Goal: Task Accomplishment & Management: Use online tool/utility

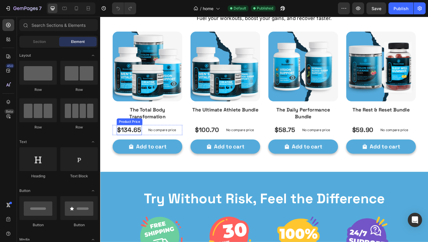
scroll to position [1364, 0]
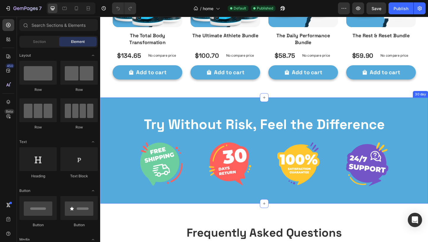
click at [128, 116] on div "Try Without Risk, Feel the Difference Heading Image Image Image Image Row 30 day" at bounding box center [278, 161] width 357 height 115
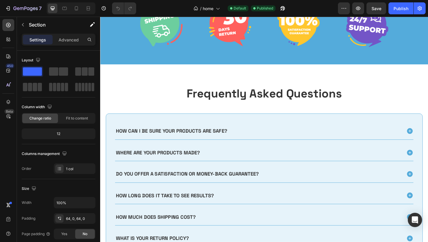
scroll to position [1476, 0]
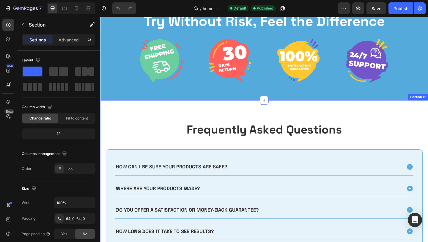
click at [158, 118] on div "Frequently Asked Questions Heading How can I be sure your products are safe? Wh…" at bounding box center [278, 227] width 357 height 240
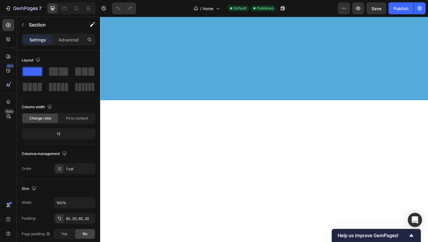
scroll to position [0, 0]
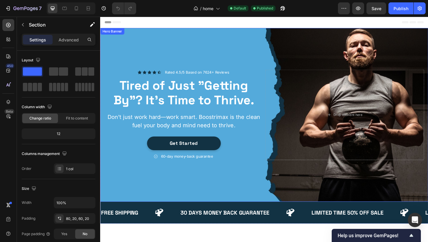
click at [176, 37] on div "Background Image" at bounding box center [278, 123] width 357 height 189
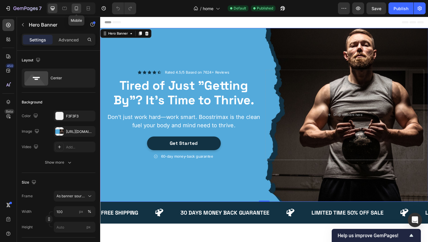
click at [74, 10] on icon at bounding box center [76, 8] width 6 height 6
type input "100%"
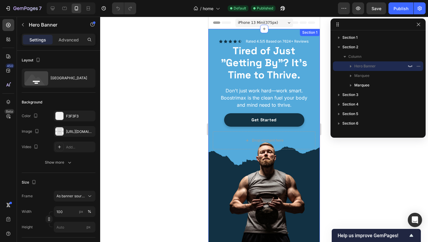
click at [215, 35] on div "Icon Icon Icon Icon Icon Icon List Rated 4.5/5 Based on 7624+ Reviews Text Bloc…" at bounding box center [265, 146] width 112 height 234
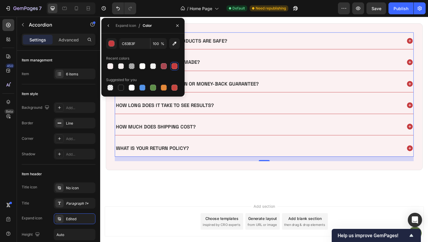
scroll to position [219, 0]
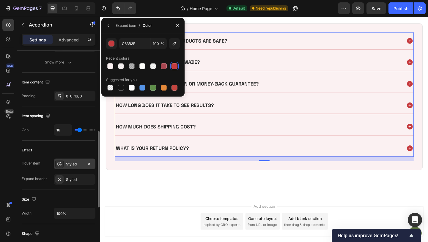
click at [71, 165] on div "Styled" at bounding box center [74, 163] width 17 height 5
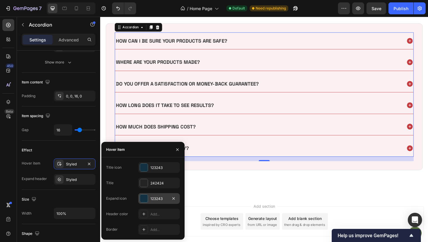
click at [140, 198] on div at bounding box center [144, 198] width 8 height 8
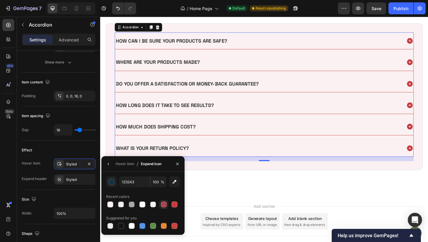
click at [167, 203] on div at bounding box center [163, 204] width 7 height 7
type input "A84650"
click at [71, 181] on div "Styled" at bounding box center [74, 179] width 17 height 5
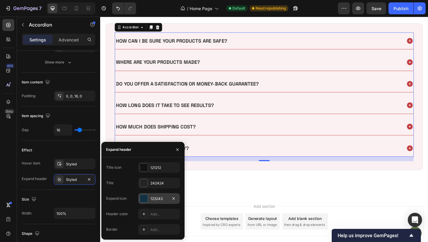
click at [152, 198] on div "123243" at bounding box center [159, 198] width 17 height 5
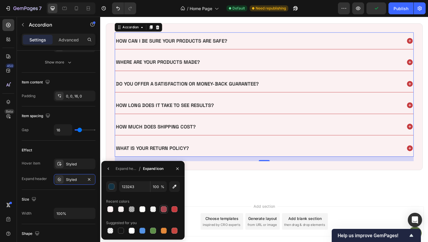
click at [163, 207] on div at bounding box center [164, 209] width 6 height 6
type input "A84650"
click at [348, 10] on h2 "Frequently Asked Questions" at bounding box center [278, 2] width 345 height 16
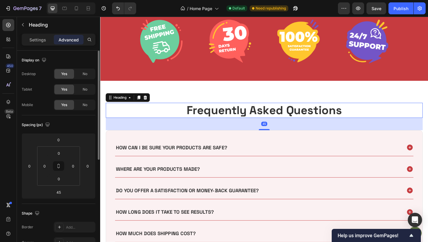
scroll to position [2022, 0]
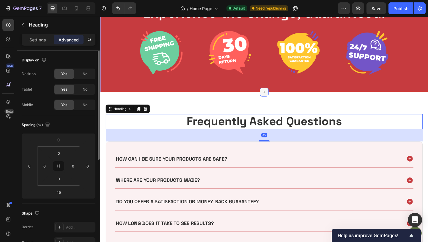
click at [274, 96] on div at bounding box center [279, 99] width 10 height 10
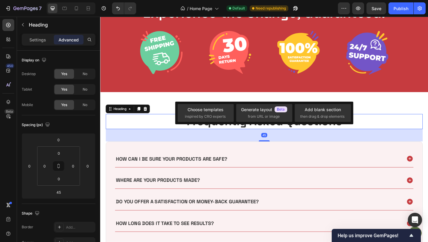
click at [152, 125] on h2 "Frequently Asked Questions" at bounding box center [278, 130] width 345 height 16
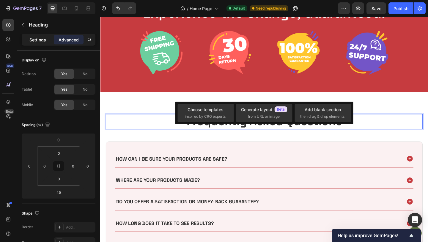
click at [37, 43] on div "Settings" at bounding box center [38, 40] width 30 height 10
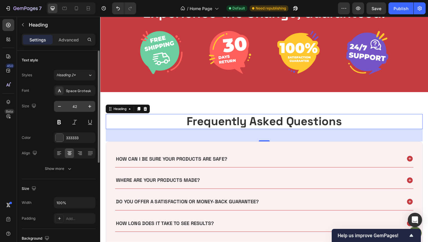
click at [74, 104] on input "42" at bounding box center [75, 106] width 20 height 11
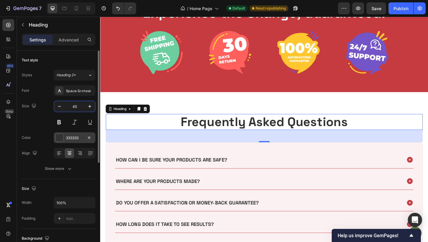
type input "45"
click at [62, 133] on div "333333" at bounding box center [75, 137] width 42 height 11
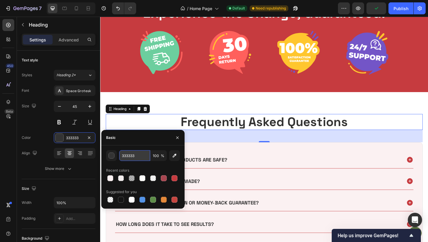
click at [125, 157] on input "333333" at bounding box center [134, 155] width 31 height 11
type input "242424"
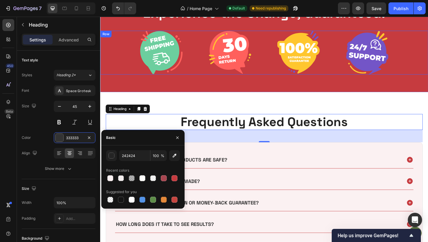
click at [208, 78] on div "Image Image Image Image Row" at bounding box center [278, 56] width 357 height 48
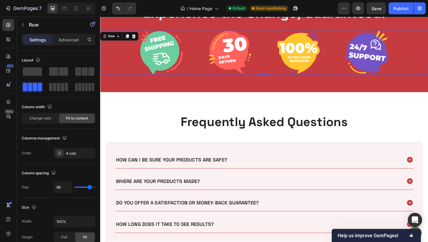
scroll to position [2049, 0]
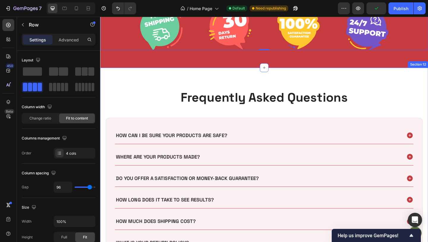
click at [237, 72] on div "Frequently Asked Questions Heading How can I be sure your products are safe? Wh…" at bounding box center [278, 192] width 357 height 241
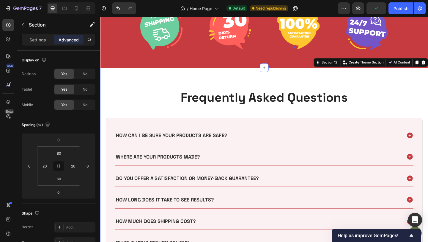
scroll to position [2106, 0]
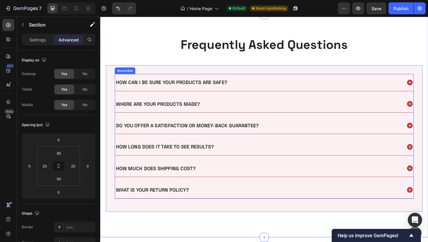
click at [167, 90] on p "How can I be sure your products are safe?" at bounding box center [177, 87] width 121 height 7
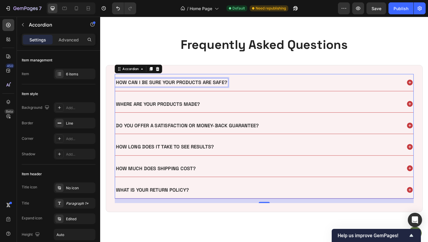
click at [167, 90] on p "How can I be sure your products are safe?" at bounding box center [177, 87] width 121 height 7
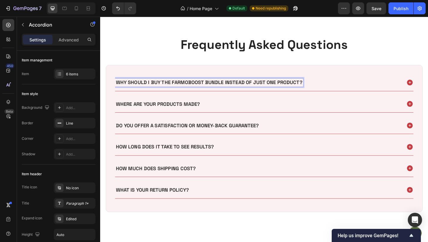
click at [337, 86] on div "Why should I buy the Farmoboost Bundle instead of just one product?" at bounding box center [272, 88] width 312 height 9
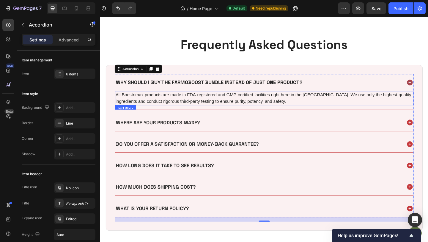
click at [214, 100] on p "All Boostrimax products are made in FDA-registered and GMP-certified facilities…" at bounding box center [279, 105] width 324 height 14
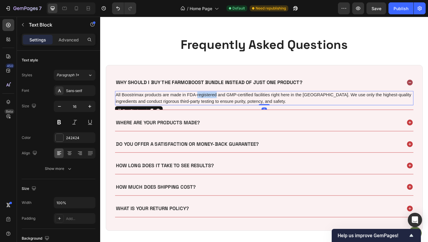
click at [214, 100] on p "All Boostrimax products are made in FDA-registered and GMP-certified facilities…" at bounding box center [279, 105] width 324 height 14
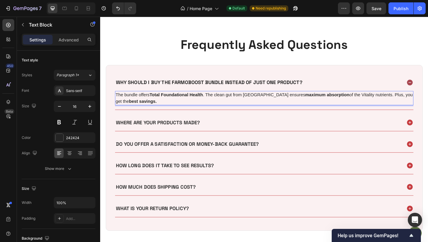
click at [140, 101] on p "The bundle offers Total Foundational Health . The clean gut from Colon Gentle e…" at bounding box center [279, 105] width 324 height 14
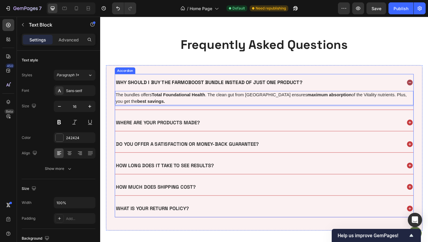
click at [343, 82] on div "Why should I buy the Farmoboost Bundle instead of just one product?" at bounding box center [278, 88] width 325 height 18
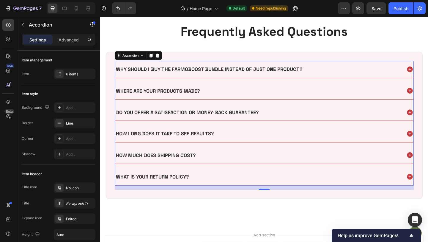
scroll to position [2122, 0]
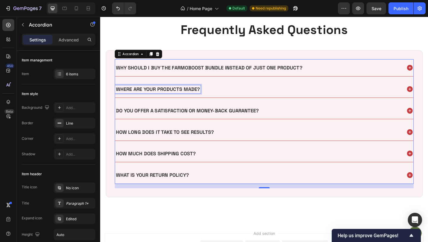
click at [171, 92] on p "Where are your products made?" at bounding box center [162, 95] width 91 height 7
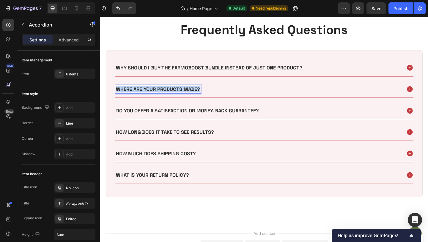
click at [171, 92] on p "Where are your products made?" at bounding box center [162, 95] width 91 height 7
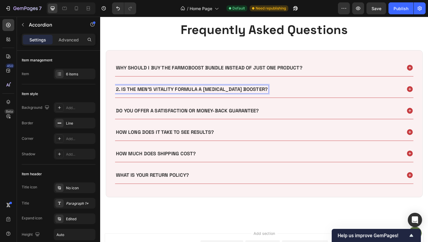
click at [286, 97] on div "2. Is the Men's Vitality Formula a [MEDICAL_DATA] booster?" at bounding box center [272, 95] width 312 height 9
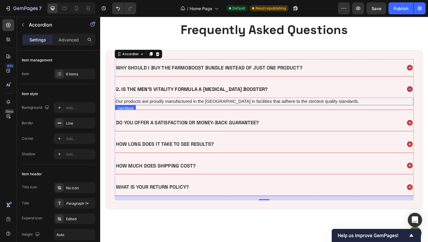
click at [266, 106] on p "Our products are proudly manufactured in the [GEOGRAPHIC_DATA] in facilities th…" at bounding box center [279, 108] width 324 height 7
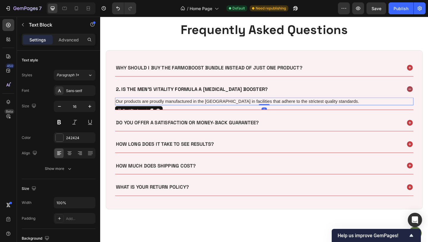
click at [266, 106] on p "Our products are proudly manufactured in the [GEOGRAPHIC_DATA] in facilities th…" at bounding box center [279, 108] width 324 height 7
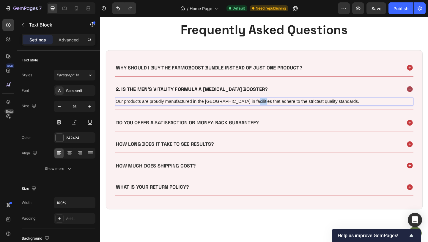
click at [266, 106] on p "Our products are proudly manufactured in the [GEOGRAPHIC_DATA] in facilities th…" at bounding box center [279, 108] width 324 height 7
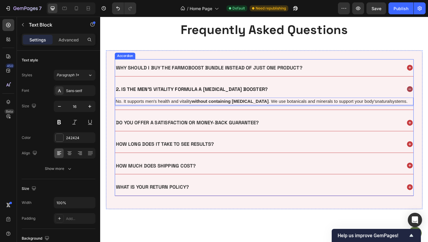
click at [205, 130] on p "Do you offer a satisfaction or money-back guarantee?" at bounding box center [195, 131] width 156 height 7
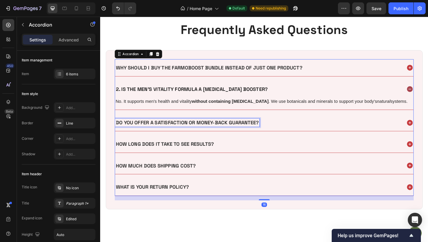
click at [205, 130] on p "Do you offer a satisfaction or money-back guarantee?" at bounding box center [195, 131] width 156 height 7
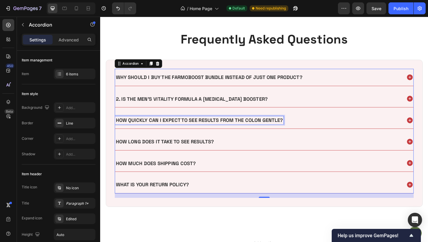
scroll to position [2109, 0]
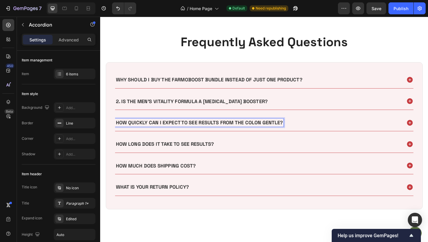
click at [315, 139] on div "How quickly can I expect to see results from the Colon Gentle?" at bounding box center [278, 132] width 325 height 18
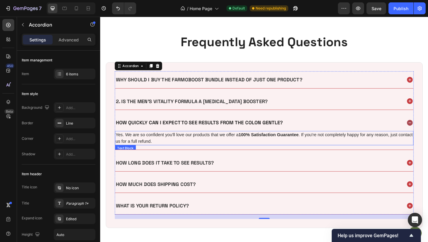
click at [290, 148] on p "Yes. We are so confident you'll love our products that we offer a 100% Satisfac…" at bounding box center [279, 148] width 324 height 14
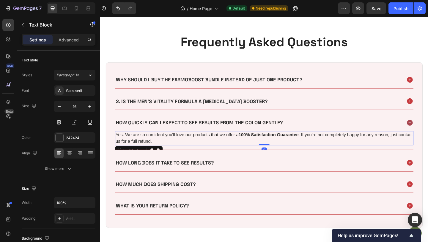
click at [290, 148] on p "Yes. We are so confident you'll love our products that we offer a 100% Satisfac…" at bounding box center [279, 148] width 324 height 14
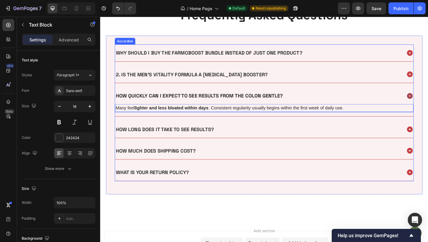
scroll to position [2147, 0]
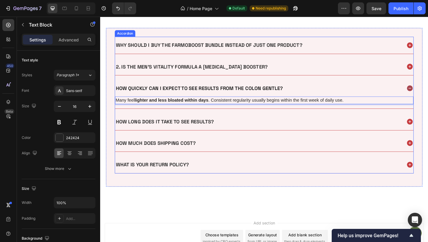
click at [191, 130] on p "How long does it take to see results?" at bounding box center [170, 130] width 107 height 7
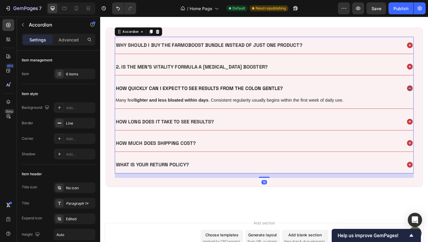
click at [191, 130] on p "How long does it take to see results?" at bounding box center [170, 130] width 107 height 7
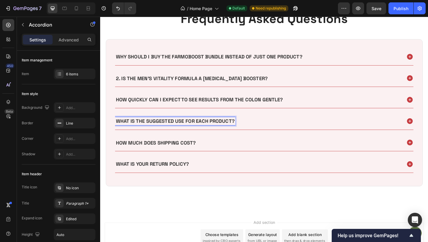
scroll to position [2134, 0]
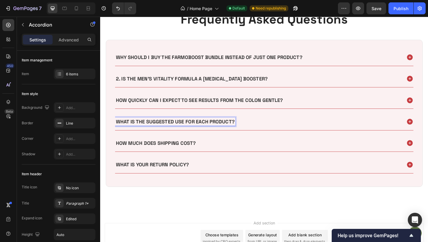
click at [293, 126] on div "What is the suggested use for each product?" at bounding box center [272, 130] width 312 height 9
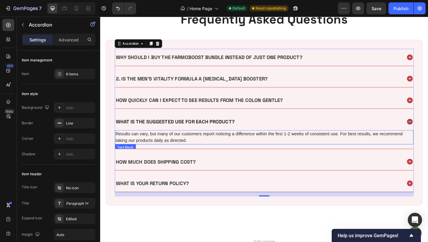
click at [252, 150] on p "Results can vary, but many of our customers report noticing a difference within…" at bounding box center [279, 147] width 324 height 14
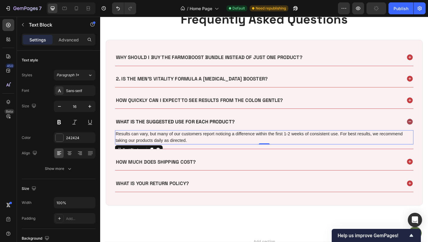
click at [252, 150] on p "Results can vary, but many of our customers report noticing a difference within…" at bounding box center [279, 147] width 324 height 14
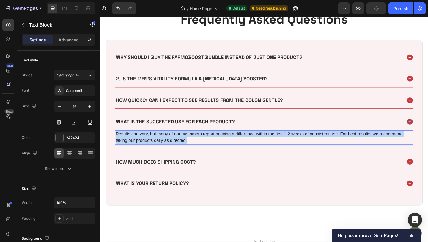
click at [252, 150] on p "Results can vary, but many of our customers report noticing a difference within…" at bounding box center [279, 147] width 324 height 14
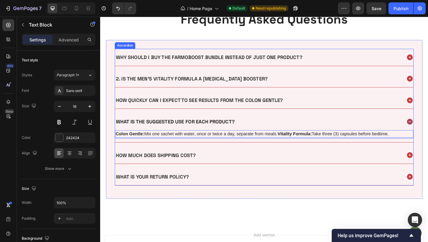
click at [152, 169] on p "How much does shipping cost?" at bounding box center [160, 167] width 87 height 7
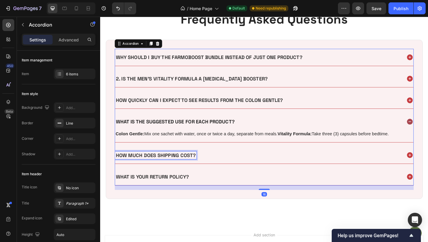
click at [152, 169] on p "How much does shipping cost?" at bounding box center [160, 167] width 87 height 7
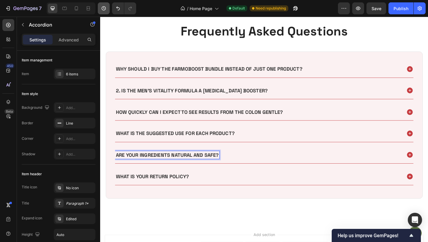
scroll to position [2120, 0]
click at [253, 168] on div "Are your ingredients natural and safe?" at bounding box center [272, 167] width 312 height 9
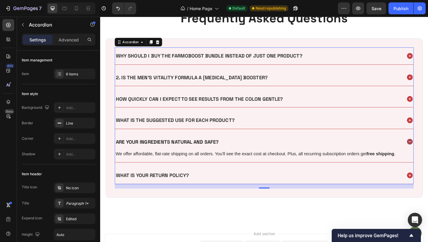
scroll to position [2156, 0]
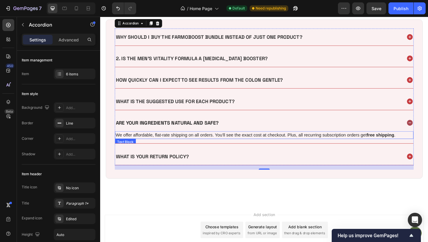
click at [245, 147] on p "We offer affordable, flat-rate shipping on all orders. You'll see the exact cos…" at bounding box center [279, 145] width 324 height 7
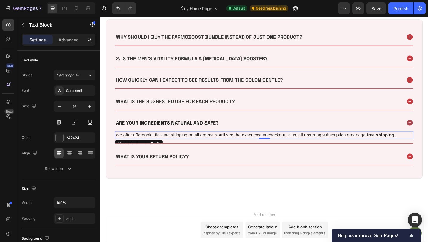
click at [245, 147] on p "We offer affordable, flat-rate shipping on all orders. You'll see the exact cos…" at bounding box center [279, 145] width 324 height 7
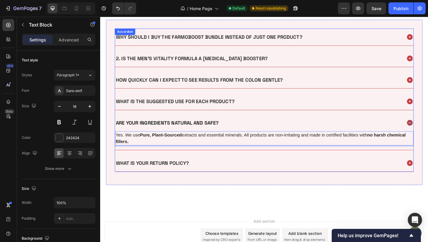
click at [160, 173] on p "What is your return policy?" at bounding box center [156, 175] width 79 height 7
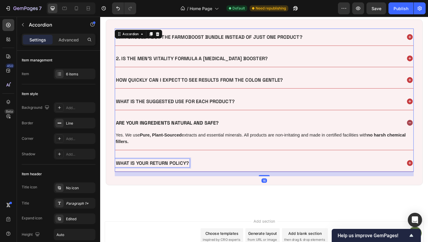
click at [160, 173] on p "What is your return policy?" at bounding box center [156, 175] width 79 height 7
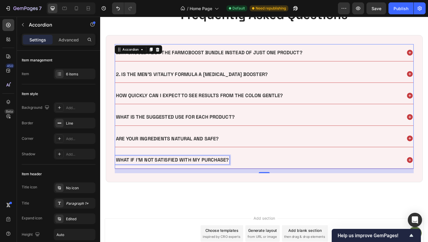
scroll to position [2135, 0]
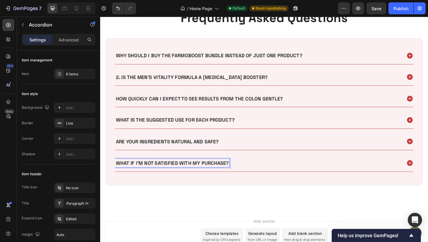
click at [255, 171] on div "What if I'm not satisfied with my purchase?" at bounding box center [272, 175] width 312 height 9
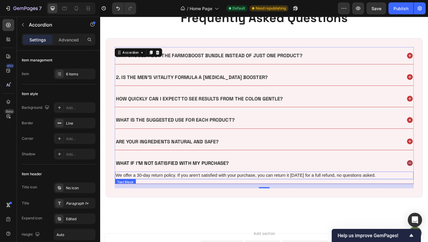
click at [255, 192] on div "We offer a 30-day return policy. If you aren't satisfied with your purchase, yo…" at bounding box center [278, 189] width 325 height 8
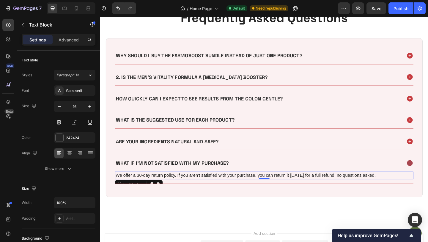
click at [255, 192] on div "We offer a 30-day return policy. If you aren't satisfied with your purchase, yo…" at bounding box center [278, 189] width 325 height 8
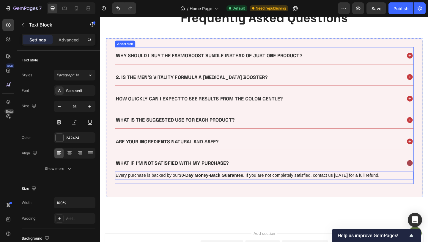
click at [267, 168] on div "What if I'm not satisfied with my purchase?" at bounding box center [278, 175] width 325 height 18
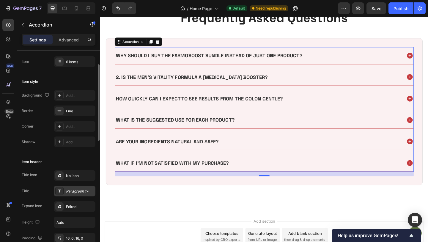
scroll to position [48, 0]
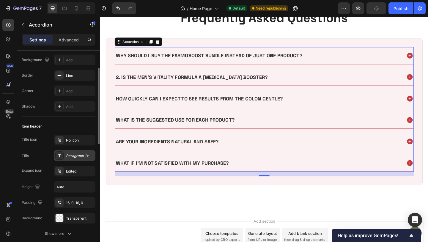
click at [73, 156] on div "Paragraph 1*" at bounding box center [80, 155] width 28 height 5
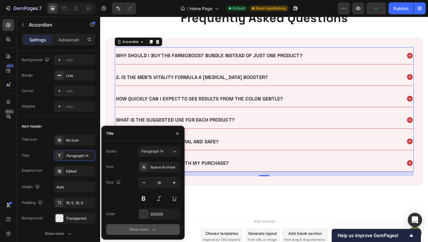
click at [131, 224] on button "Show more" at bounding box center [143, 229] width 74 height 11
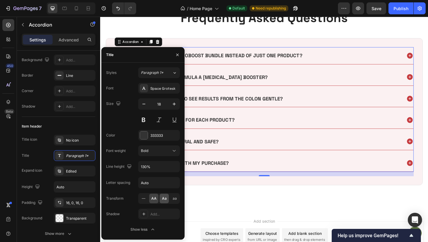
click at [163, 195] on div "Aa" at bounding box center [164, 198] width 9 height 10
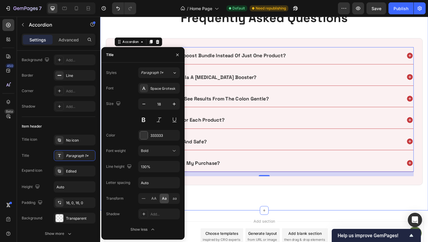
click at [234, 209] on div "Frequently Asked Questions Heading why should i buy the farmoboost bundle inste…" at bounding box center [278, 109] width 345 height 200
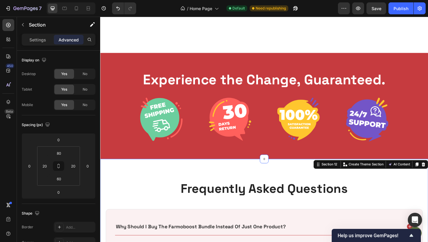
scroll to position [1955, 0]
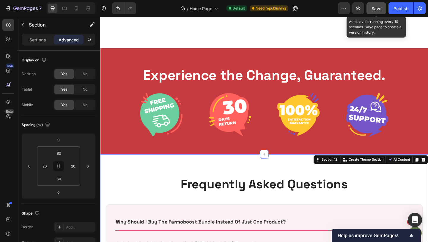
click at [369, 10] on button "Save" at bounding box center [377, 8] width 20 height 12
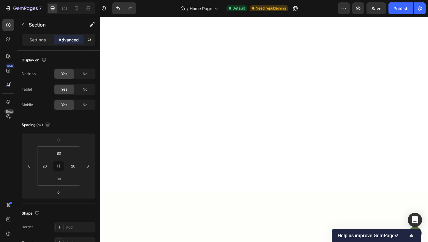
scroll to position [0, 0]
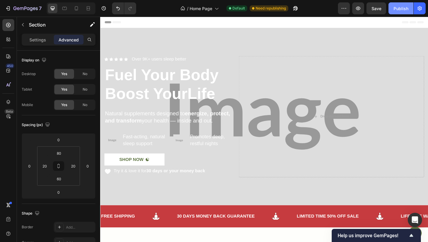
click at [404, 7] on div "Publish" at bounding box center [401, 8] width 15 height 6
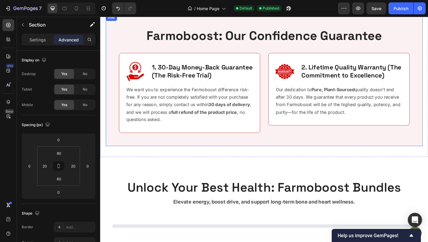
scroll to position [1127, 0]
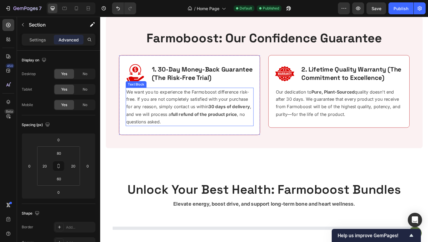
click at [195, 102] on p "We want you to experience the Farmoboost difference risk-free. If you are not c…" at bounding box center [198, 114] width 138 height 40
click at [242, 121] on strong "full refund of the product price" at bounding box center [213, 123] width 72 height 6
click at [248, 122] on strong "full refund of the product price" at bounding box center [213, 123] width 72 height 6
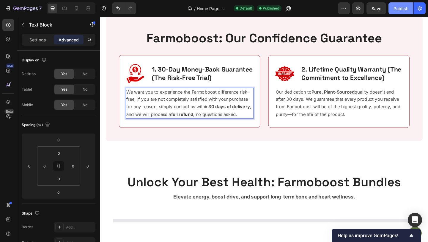
click at [409, 6] on button "Publish" at bounding box center [401, 8] width 25 height 12
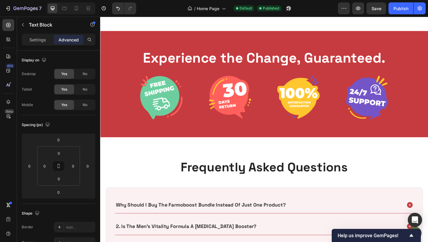
scroll to position [1949, 0]
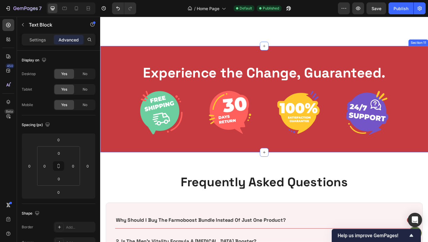
click at [134, 152] on div "Experience the Change, Guaranteed. Heading Image Image Image Image Row Section …" at bounding box center [278, 105] width 357 height 115
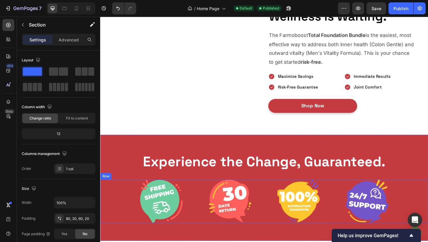
scroll to position [1828, 0]
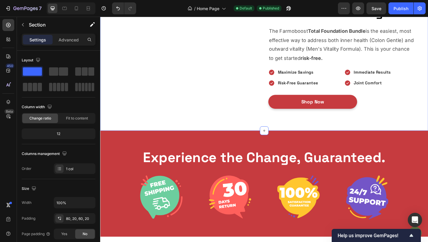
click at [112, 140] on div "Image Image Row Image Image Row The Next Level of Wellness is Waiting. Heading …" at bounding box center [278, 50] width 357 height 179
click at [73, 42] on p "Advanced" at bounding box center [69, 40] width 20 height 6
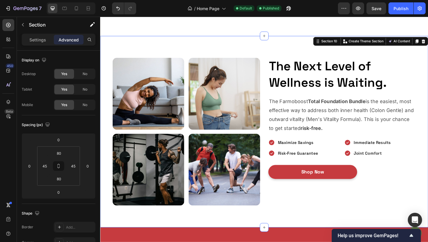
scroll to position [1755, 0]
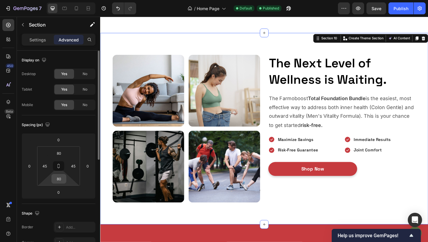
click at [60, 179] on input "80" at bounding box center [59, 178] width 12 height 9
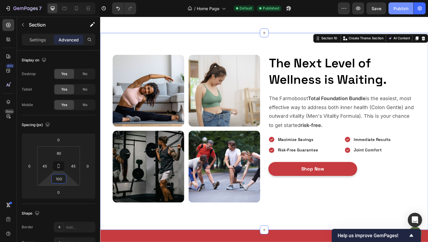
type input "100"
click at [396, 8] on div "Publish" at bounding box center [401, 8] width 15 height 6
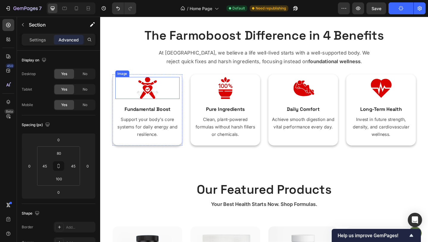
scroll to position [0, 0]
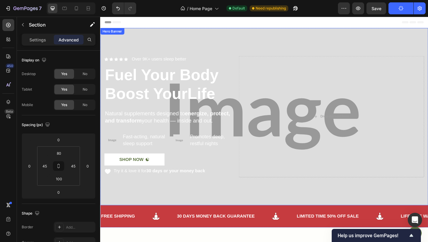
click at [209, 51] on div "Icon Icon Icon Icon Icon Icon List Over 9K+ users sleep better Text Block Row F…" at bounding box center [278, 125] width 357 height 151
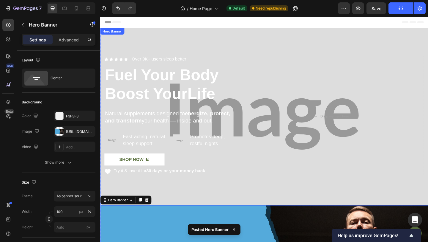
click at [181, 46] on div "Background Image" at bounding box center [278, 125] width 357 height 192
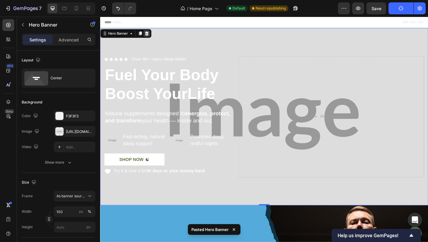
click at [150, 35] on icon at bounding box center [150, 34] width 5 height 5
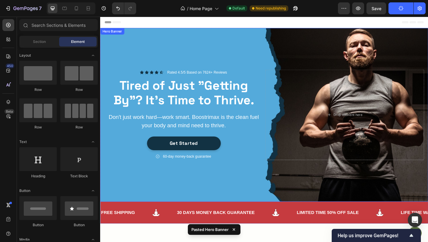
click at [157, 47] on div "Background Image" at bounding box center [278, 123] width 357 height 189
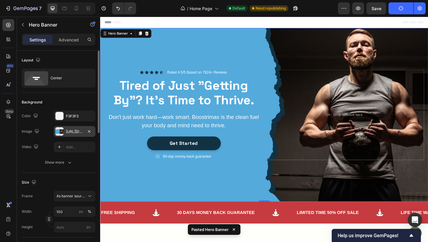
click at [69, 133] on div "[URL][DOMAIN_NAME]" at bounding box center [74, 131] width 17 height 5
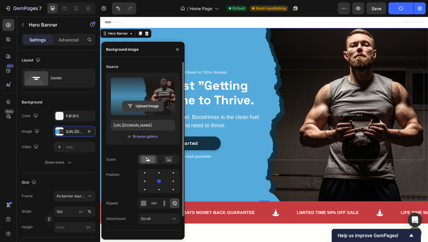
click at [154, 106] on input "file" at bounding box center [143, 106] width 41 height 10
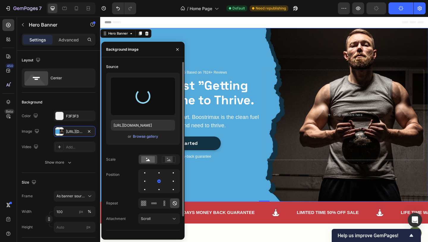
type input "[URL][DOMAIN_NAME]"
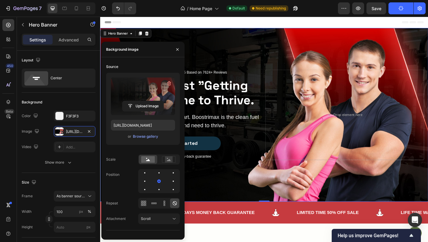
click at [252, 48] on div "Background Image" at bounding box center [278, 123] width 357 height 189
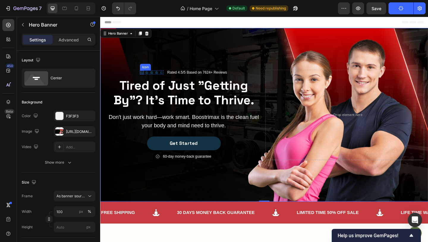
click at [145, 76] on icon at bounding box center [145, 77] width 4 height 4
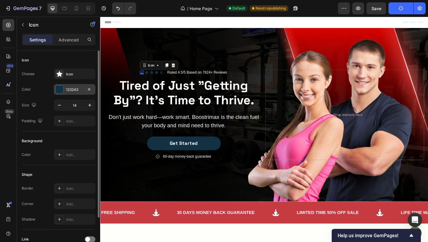
click at [68, 90] on div "123243" at bounding box center [74, 89] width 17 height 5
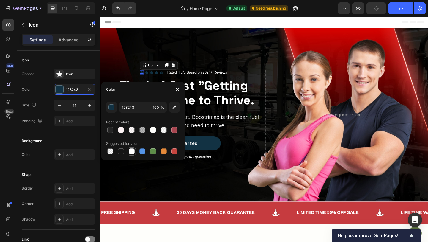
click at [134, 148] on div at bounding box center [131, 151] width 7 height 7
type input "FFFFFF"
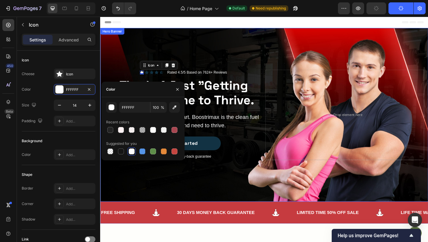
click at [234, 50] on div "Background Image" at bounding box center [278, 123] width 357 height 189
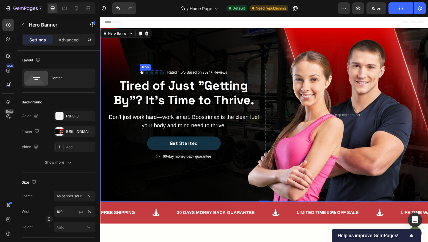
click at [146, 78] on icon at bounding box center [145, 77] width 4 height 4
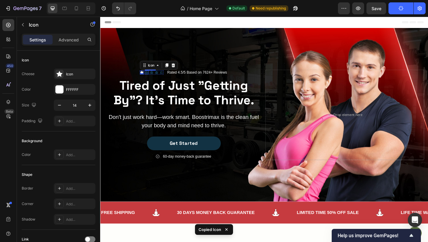
click at [151, 77] on icon at bounding box center [151, 77] width 4 height 4
click at [154, 76] on div "Icon Icon 0 Icon Icon Icon" at bounding box center [156, 77] width 26 height 4
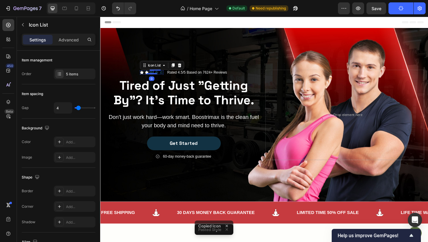
click at [157, 76] on icon at bounding box center [156, 77] width 4 height 4
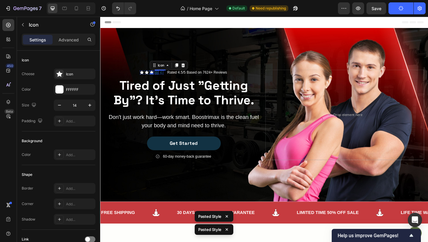
click at [160, 76] on icon at bounding box center [161, 77] width 4 height 4
click at [166, 77] on icon at bounding box center [167, 77] width 4 height 4
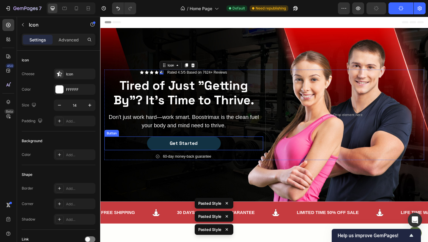
click at [233, 153] on div "Get Started Button" at bounding box center [191, 154] width 173 height 15
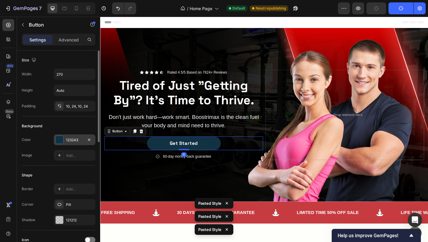
click at [62, 142] on div at bounding box center [60, 140] width 8 height 8
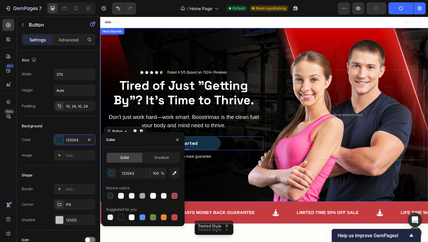
click at [224, 209] on div "Background Image" at bounding box center [278, 123] width 357 height 189
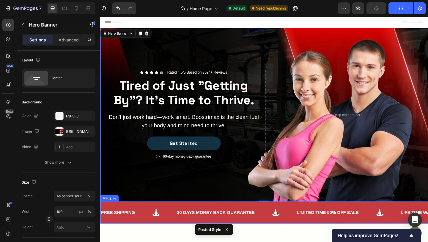
click at [217, 220] on div "FREE SHIPPING Text Block 30 DAYS MONEY BACK GUARANTEE Text Block LIMITED TIME 5…" at bounding box center [278, 229] width 357 height 24
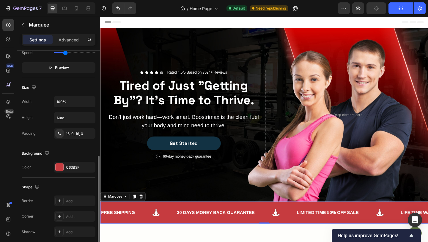
scroll to position [242, 0]
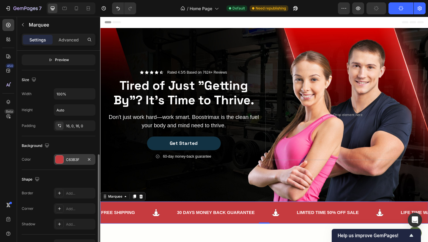
click at [71, 160] on div "C63B3F" at bounding box center [74, 159] width 17 height 5
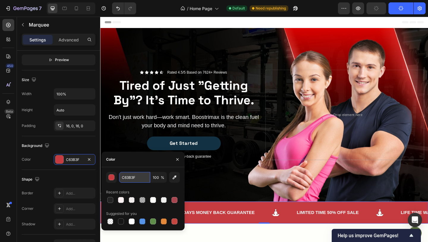
click at [136, 176] on input "C63B3F" at bounding box center [134, 177] width 31 height 11
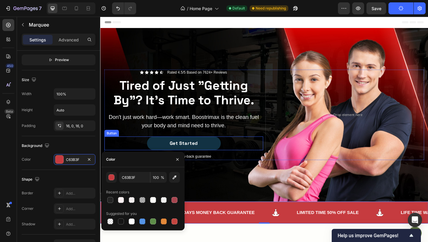
click at [233, 154] on div "Get Started Button" at bounding box center [191, 154] width 173 height 15
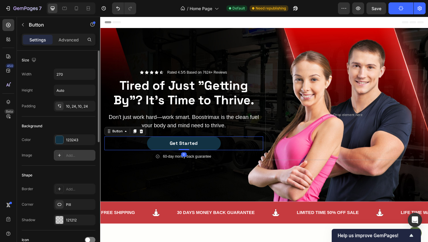
scroll to position [4, 0]
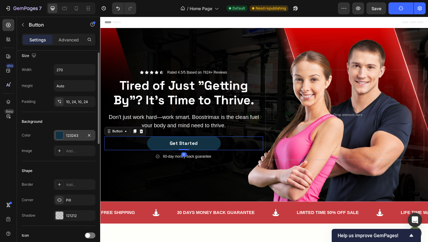
click at [72, 134] on div "123243" at bounding box center [74, 135] width 17 height 5
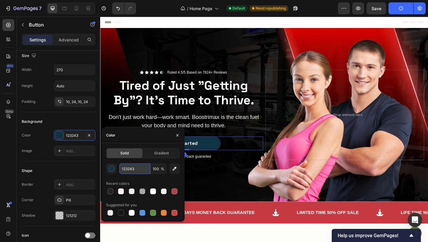
click at [128, 169] on input "123243" at bounding box center [134, 168] width 31 height 11
paste input "C63B3F"
type input "C63B3F"
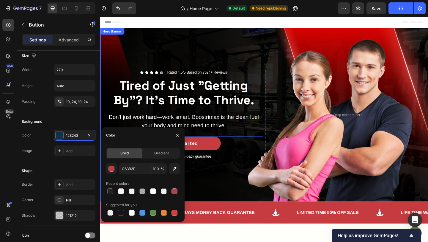
click at [235, 206] on div "Background Image" at bounding box center [278, 123] width 357 height 189
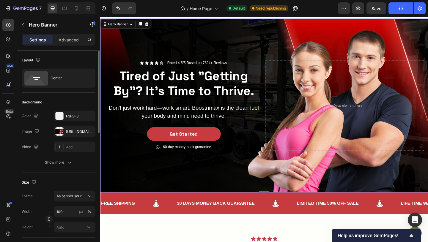
scroll to position [11, 0]
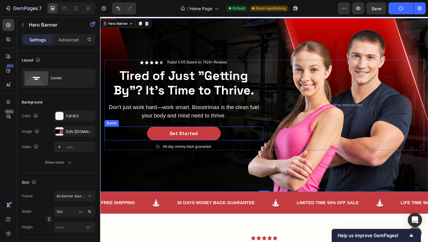
click at [249, 146] on div "Get Started Button" at bounding box center [191, 143] width 173 height 15
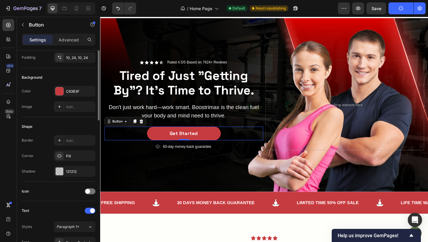
scroll to position [87, 0]
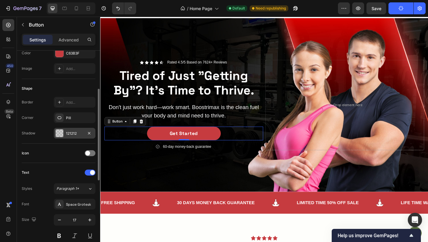
click at [65, 133] on div "121212" at bounding box center [75, 133] width 42 height 11
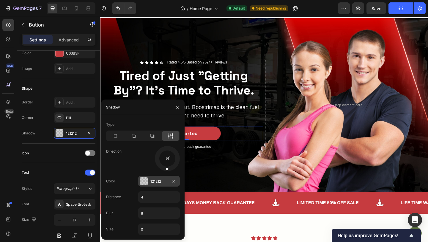
click at [158, 181] on div "121212" at bounding box center [159, 180] width 17 height 5
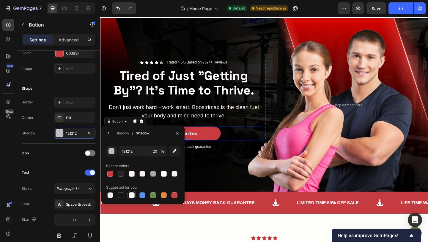
click at [133, 191] on div at bounding box center [132, 195] width 8 height 8
type input "FFFFFF"
click at [157, 150] on input "100" at bounding box center [159, 150] width 16 height 11
click at [157, 150] on input "20" at bounding box center [159, 150] width 16 height 11
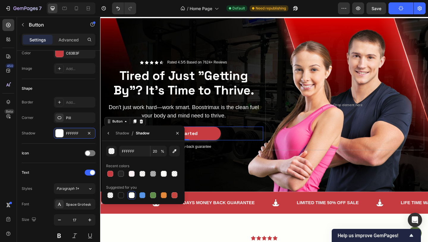
click at [161, 151] on span "%" at bounding box center [163, 150] width 4 height 5
click at [154, 148] on input "20" at bounding box center [159, 150] width 16 height 11
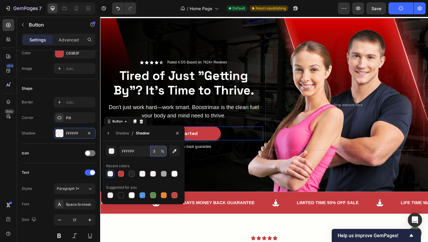
type input "30"
click at [234, 174] on div "Background Image" at bounding box center [278, 112] width 357 height 189
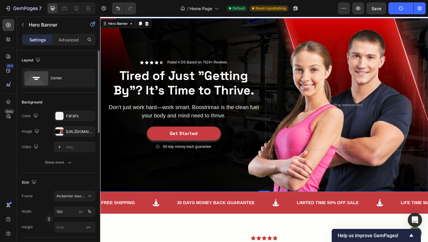
scroll to position [4, 0]
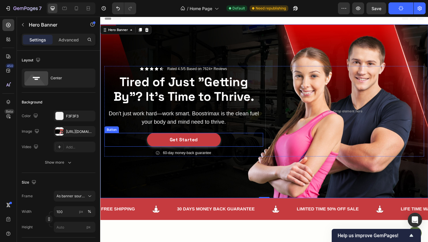
click at [256, 155] on div "Get Started Button" at bounding box center [191, 150] width 173 height 15
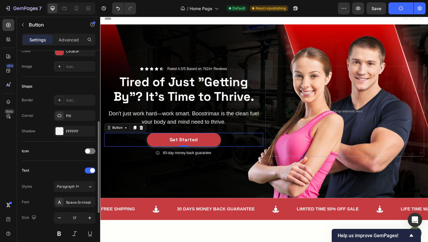
scroll to position [265, 0]
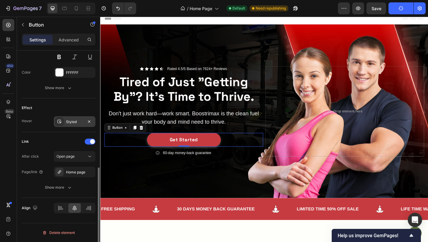
click at [69, 126] on div "Styled" at bounding box center [75, 121] width 42 height 11
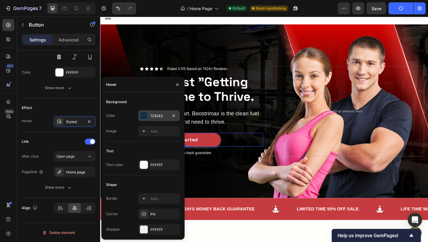
click at [156, 116] on div "123243" at bounding box center [159, 115] width 17 height 5
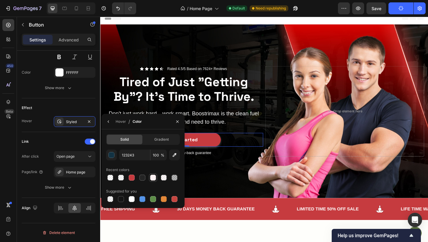
click at [152, 176] on div at bounding box center [153, 177] width 6 height 6
type input "FBF1F2"
click at [123, 122] on div "Hover" at bounding box center [121, 121] width 10 height 5
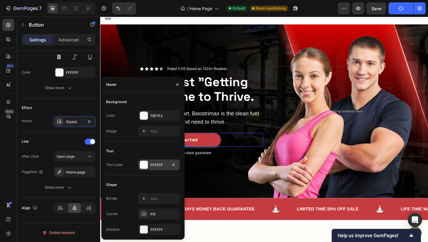
click at [154, 169] on div "FFFFFF" at bounding box center [159, 164] width 42 height 11
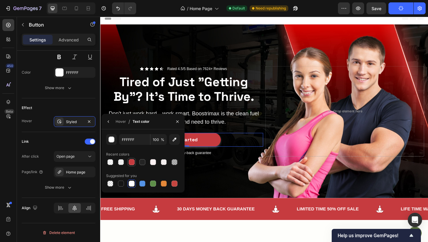
click at [129, 158] on div at bounding box center [132, 162] width 8 height 8
type input "C63B3F"
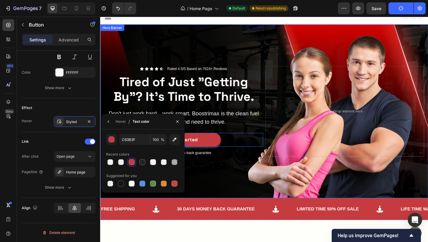
click at [219, 182] on div "Background Image" at bounding box center [278, 119] width 357 height 189
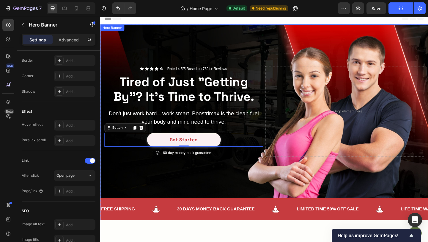
scroll to position [0, 0]
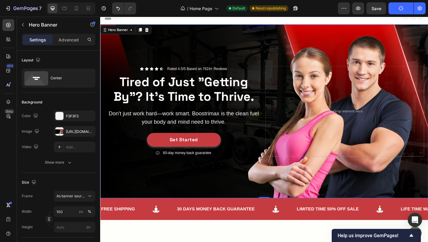
click at [194, 192] on div "Background Image" at bounding box center [278, 119] width 357 height 189
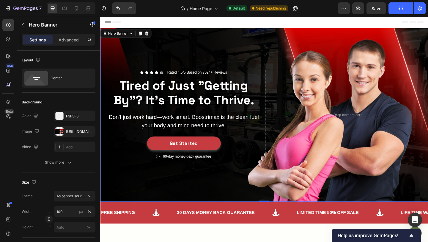
scroll to position [15, 0]
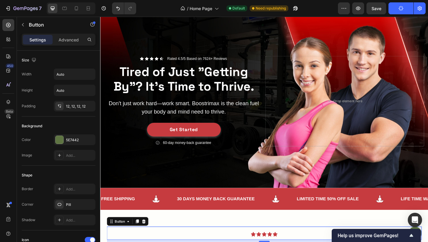
scroll to position [0, 0]
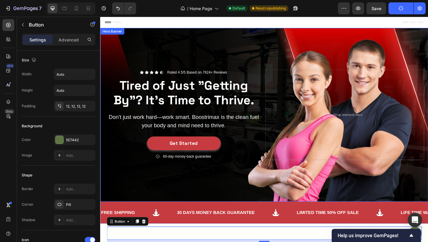
click at [187, 194] on div "Background Image" at bounding box center [278, 123] width 357 height 189
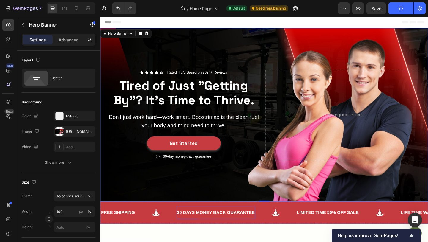
click at [234, 228] on div "30 DAYS MONEY BACK GUARANTEE" at bounding box center [226, 230] width 86 height 10
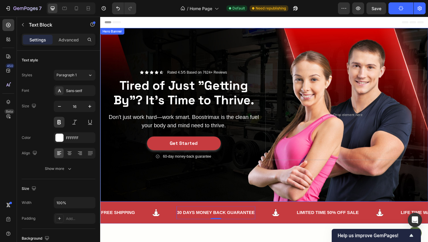
click at [272, 189] on div "Background Image" at bounding box center [278, 123] width 357 height 189
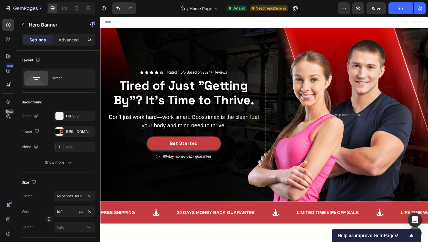
click at [322, 44] on div "Background Image" at bounding box center [278, 123] width 357 height 189
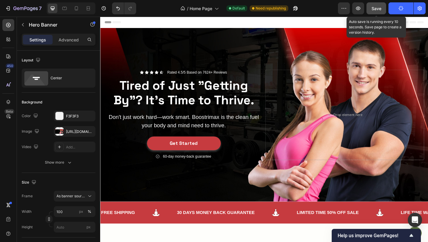
click at [372, 6] on span "Save" at bounding box center [377, 8] width 10 height 5
click at [373, 10] on span "Save" at bounding box center [377, 8] width 10 height 5
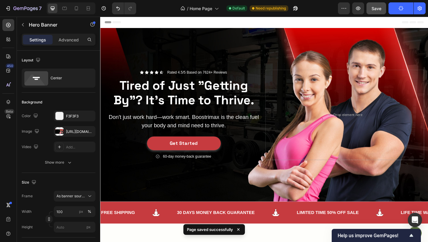
click at [154, 59] on div "Background Image" at bounding box center [278, 123] width 357 height 189
